Goal: Task Accomplishment & Management: Use online tool/utility

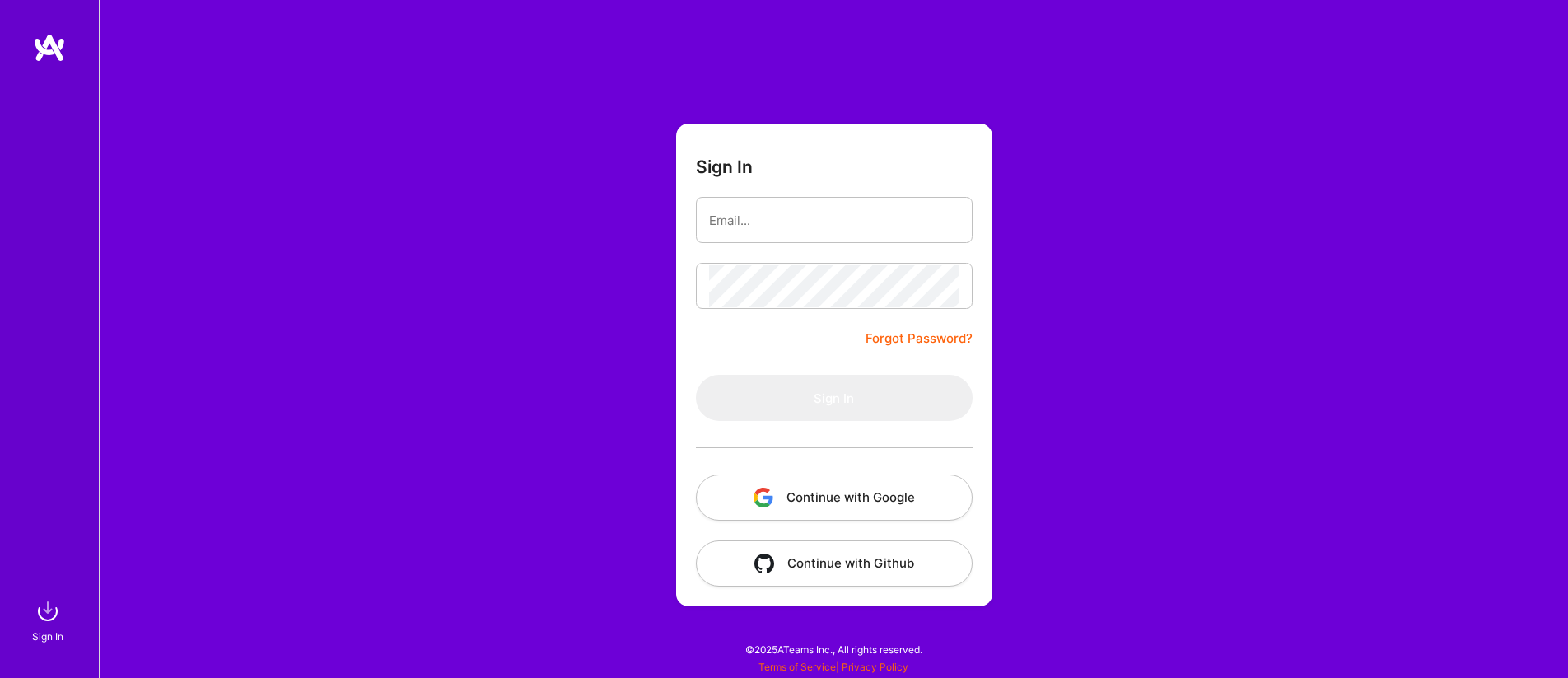
click at [819, 491] on button "Continue with Google" at bounding box center [834, 498] width 277 height 46
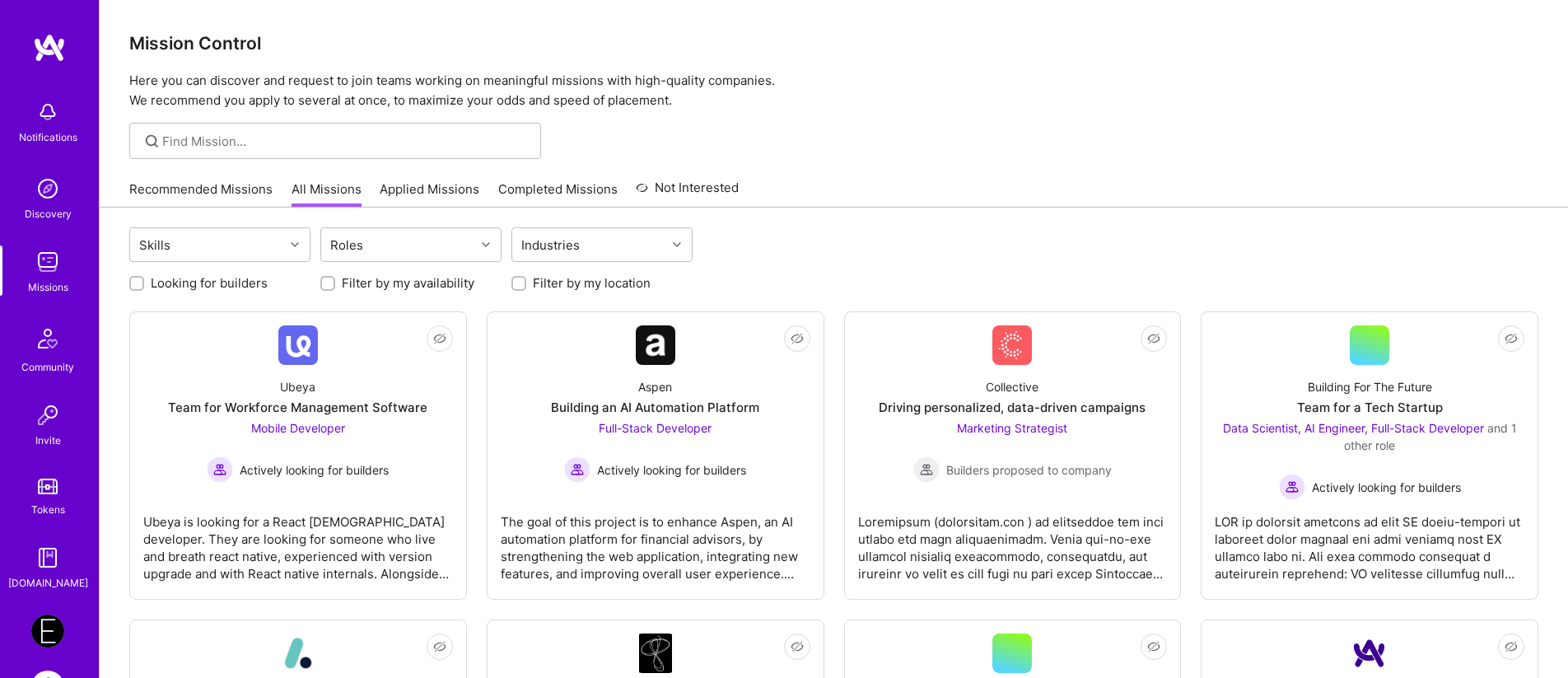
click at [418, 188] on link "Applied Missions" at bounding box center [429, 194] width 100 height 27
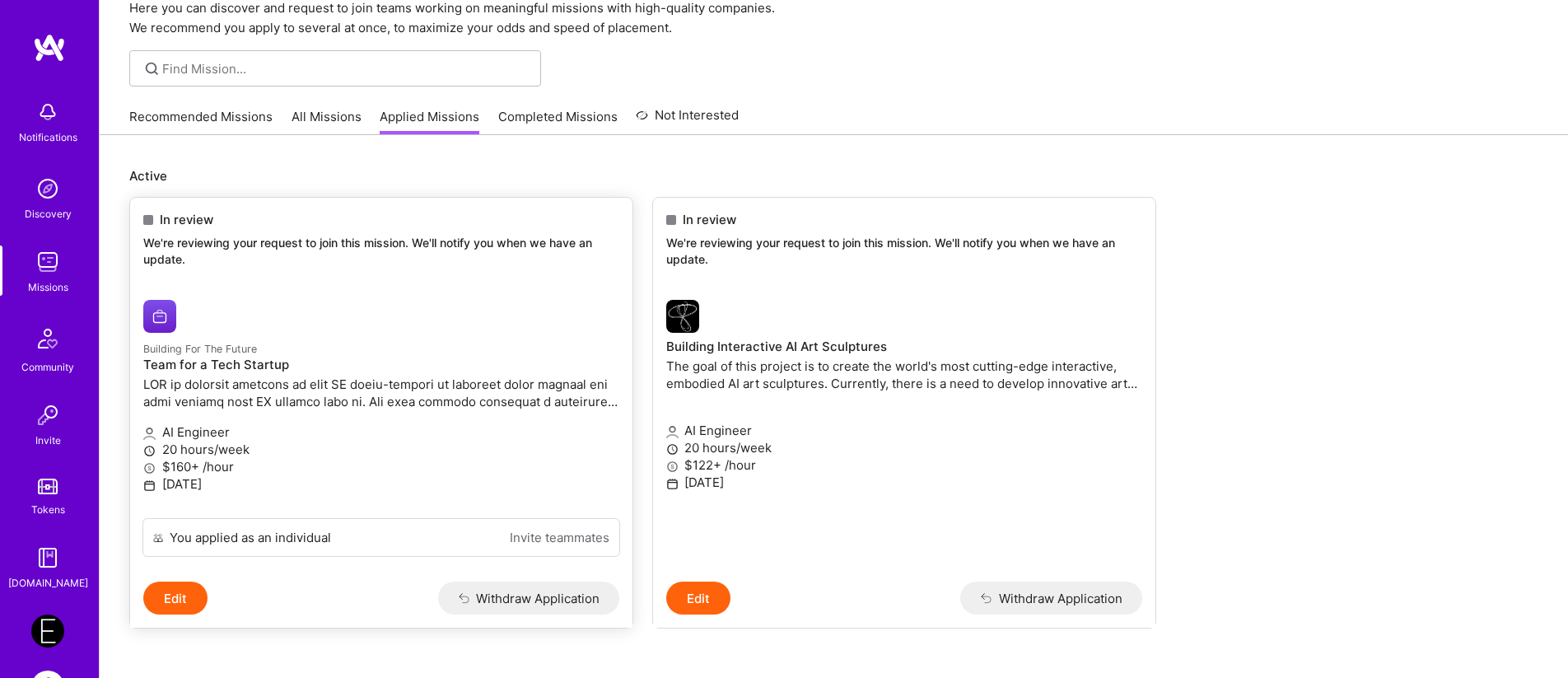
scroll to position [76, 0]
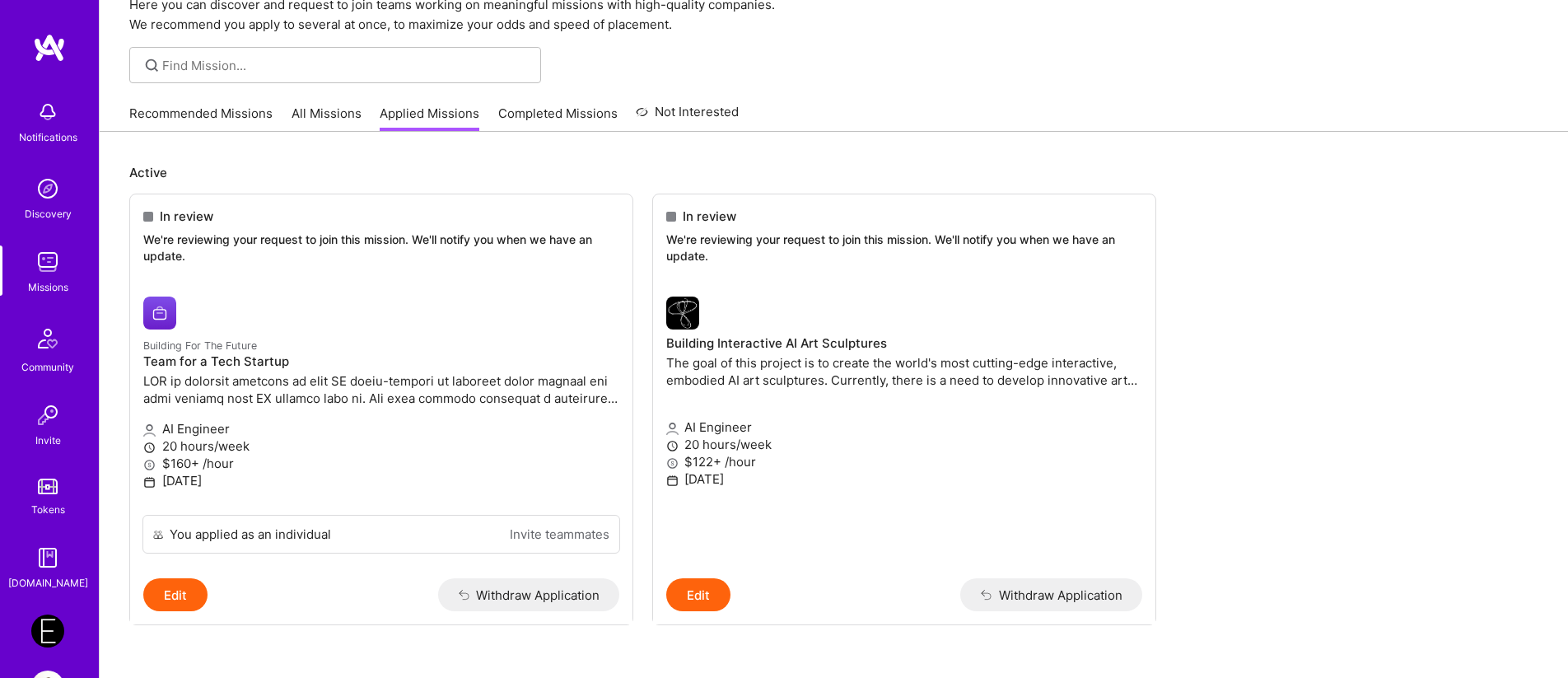
click at [52, 630] on img at bounding box center [48, 631] width 33 height 33
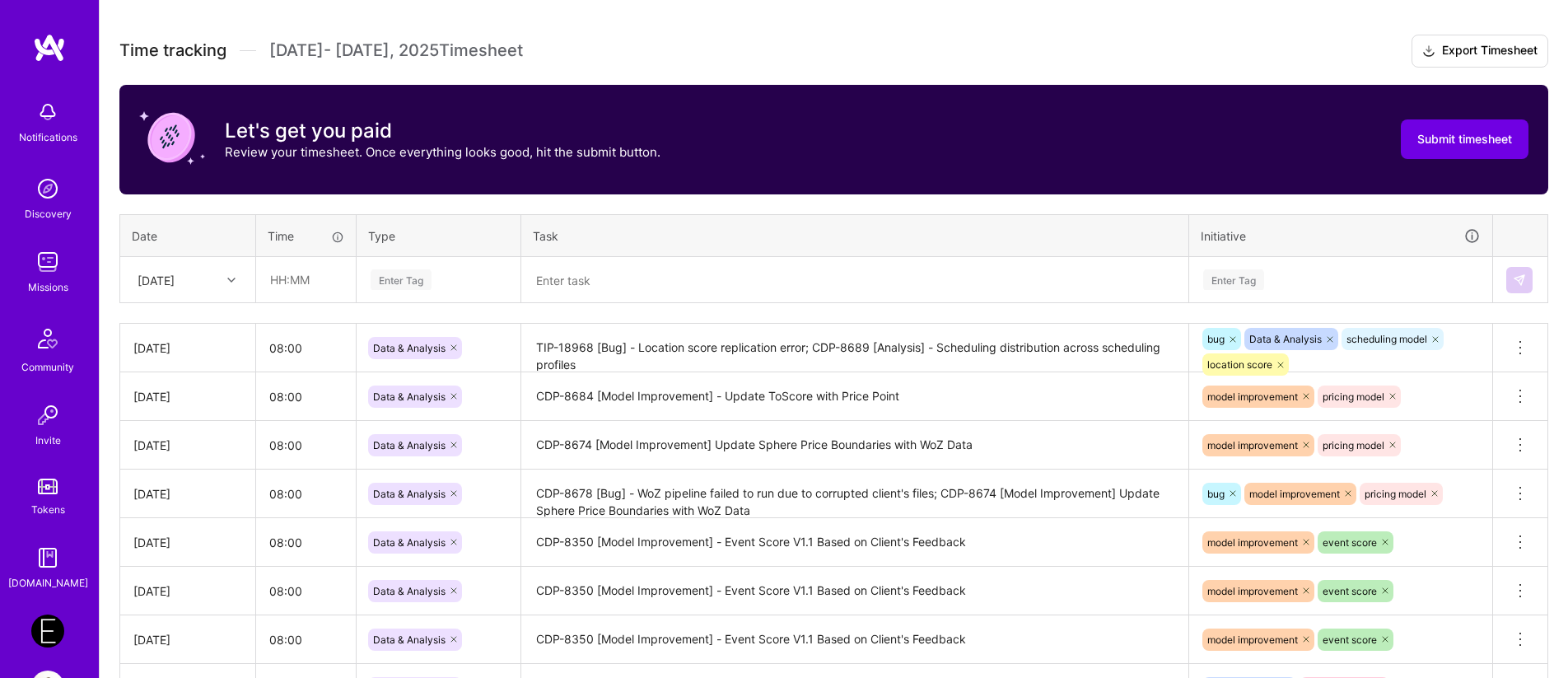
scroll to position [404, 0]
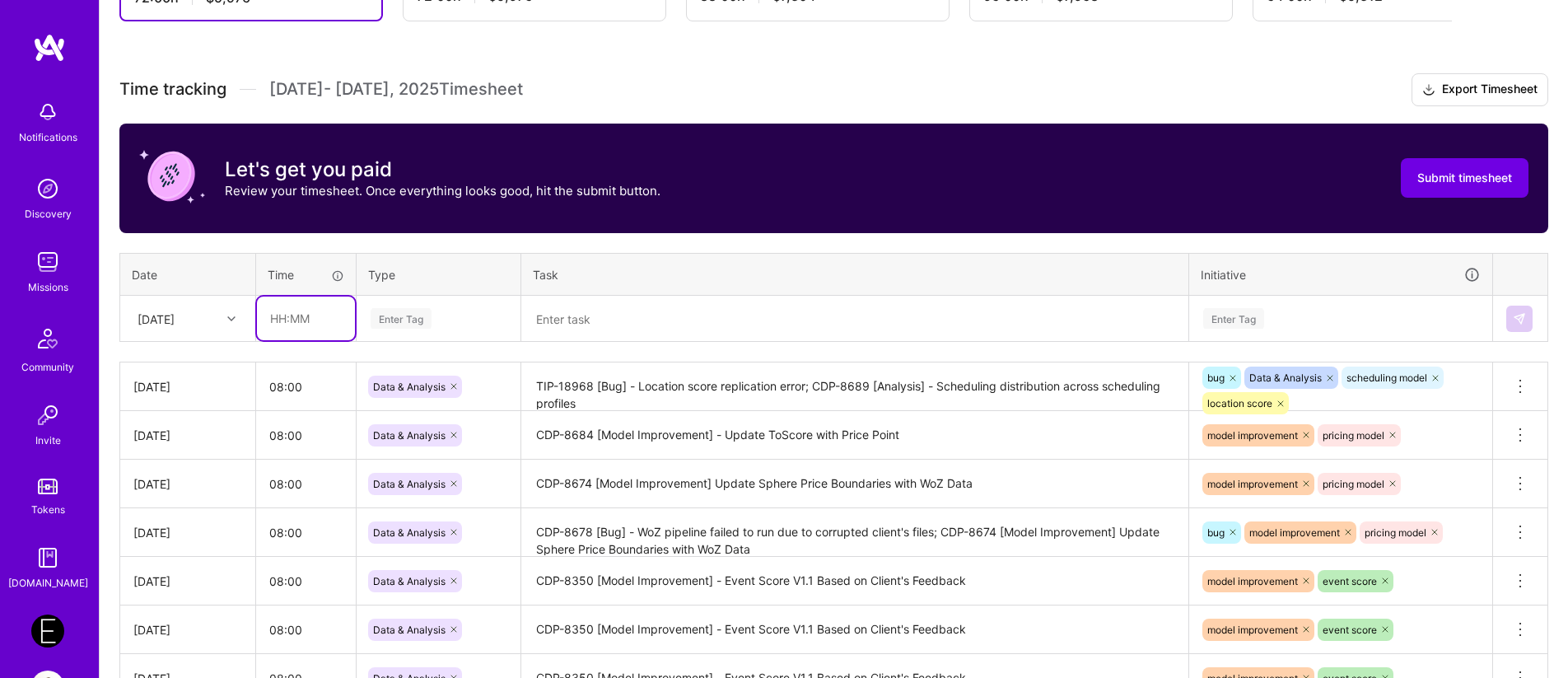
click at [289, 318] on input "text" at bounding box center [306, 318] width 98 height 44
type input "08:00"
click at [384, 317] on div "Enter Tag" at bounding box center [401, 318] width 61 height 26
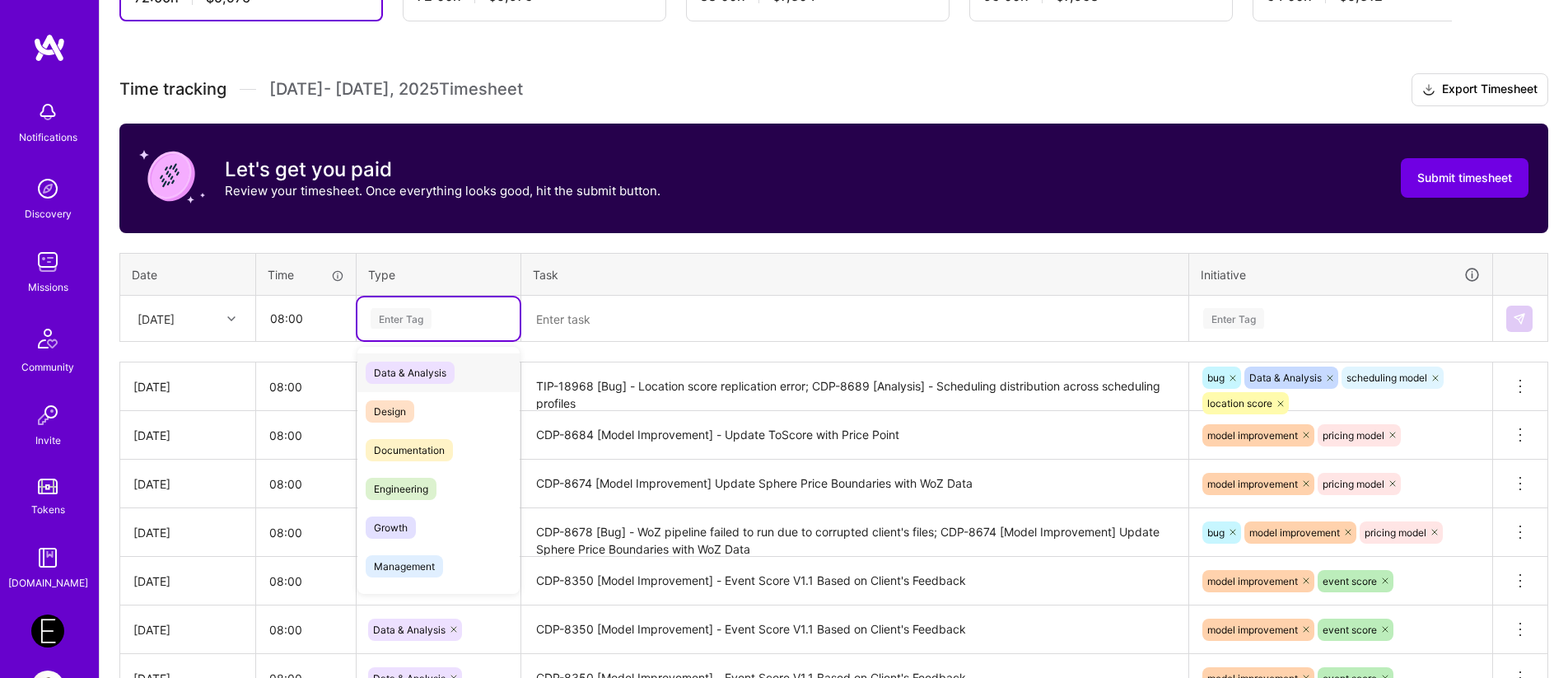
click at [392, 376] on span "Data & Analysis" at bounding box center [410, 372] width 89 height 22
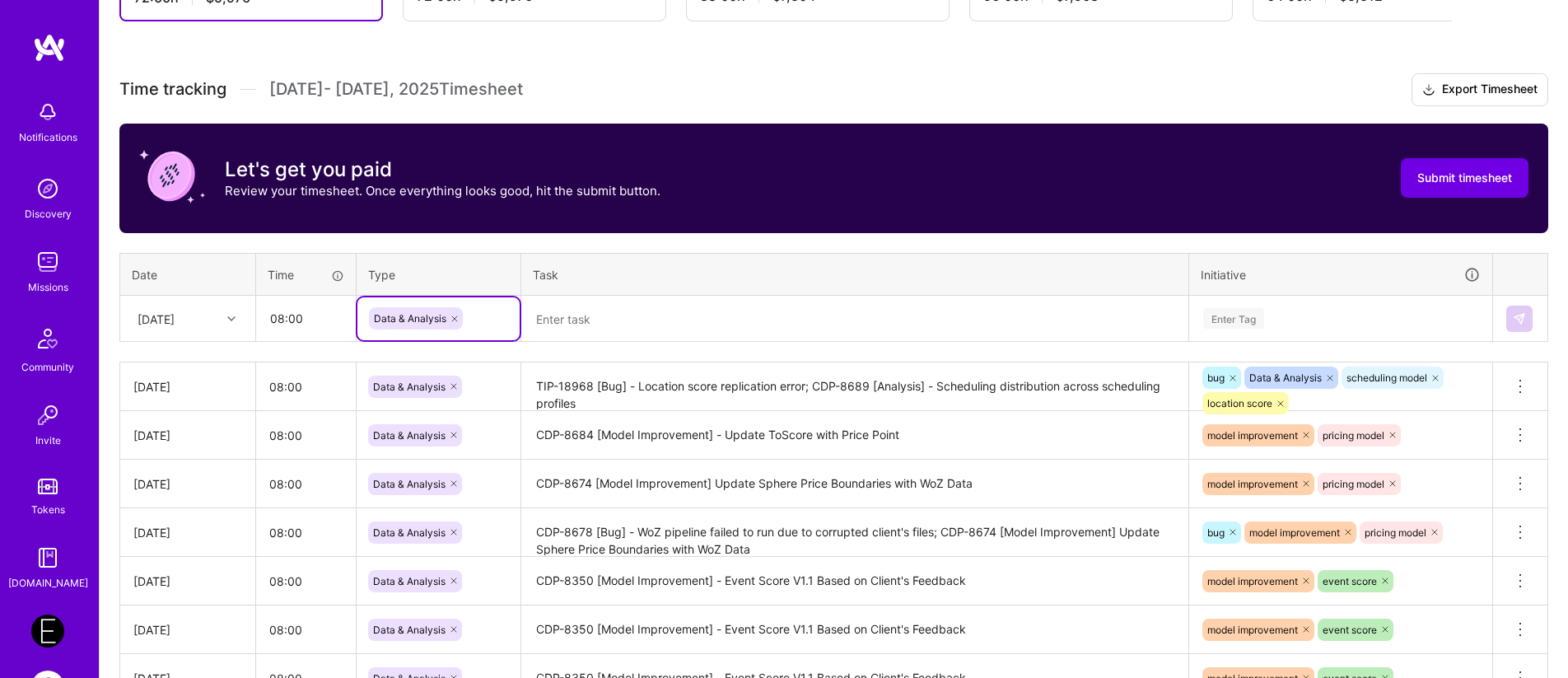
click at [546, 329] on textarea at bounding box center [855, 318] width 664 height 43
